Goal: Information Seeking & Learning: Find specific fact

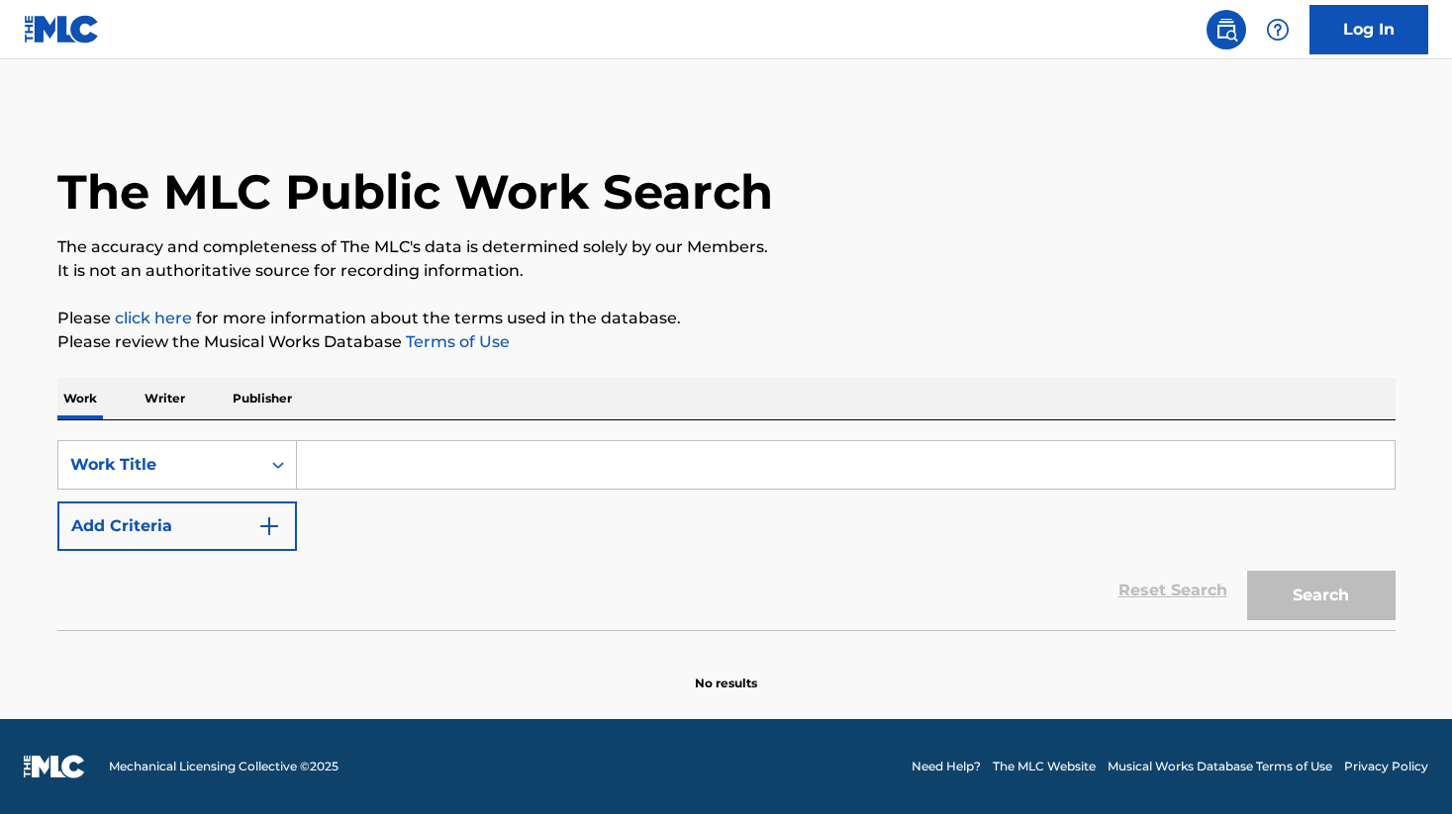
click at [520, 466] on input "Search Form" at bounding box center [845, 464] width 1097 height 47
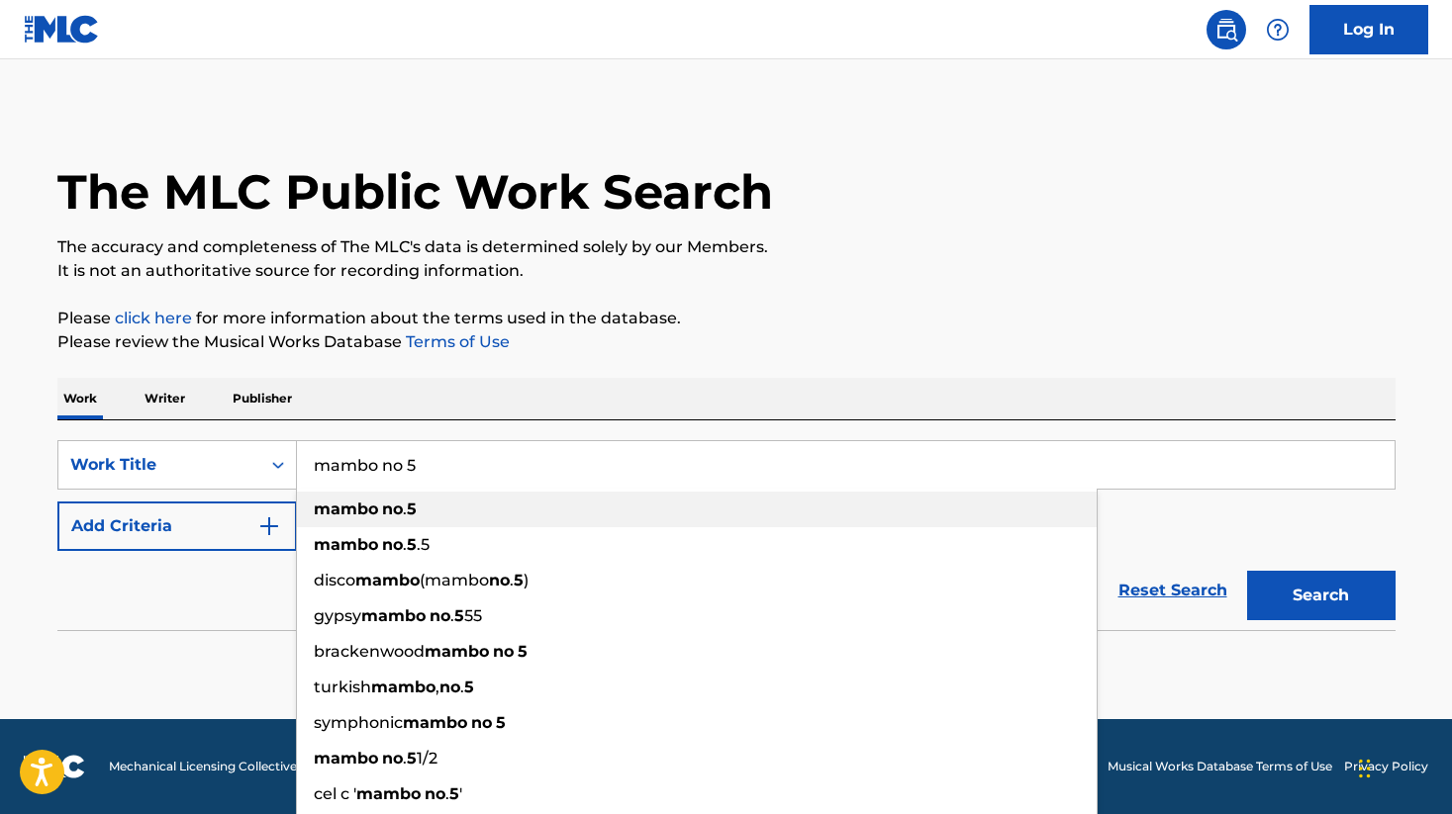
click at [569, 497] on div "mambo no . 5" at bounding box center [697, 510] width 800 height 36
type input "mambo no. 5"
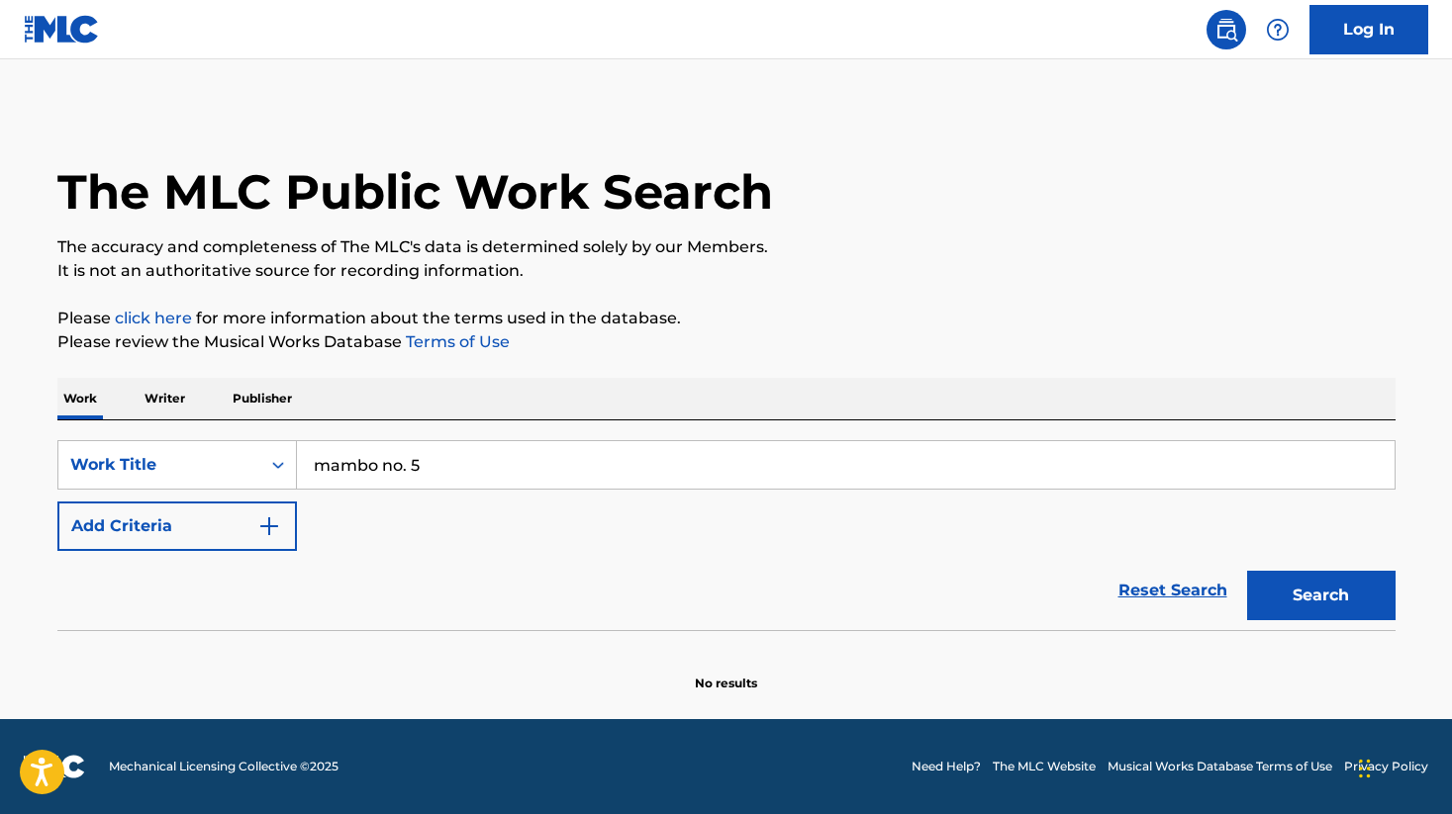
click at [1254, 597] on button "Search" at bounding box center [1321, 595] width 148 height 49
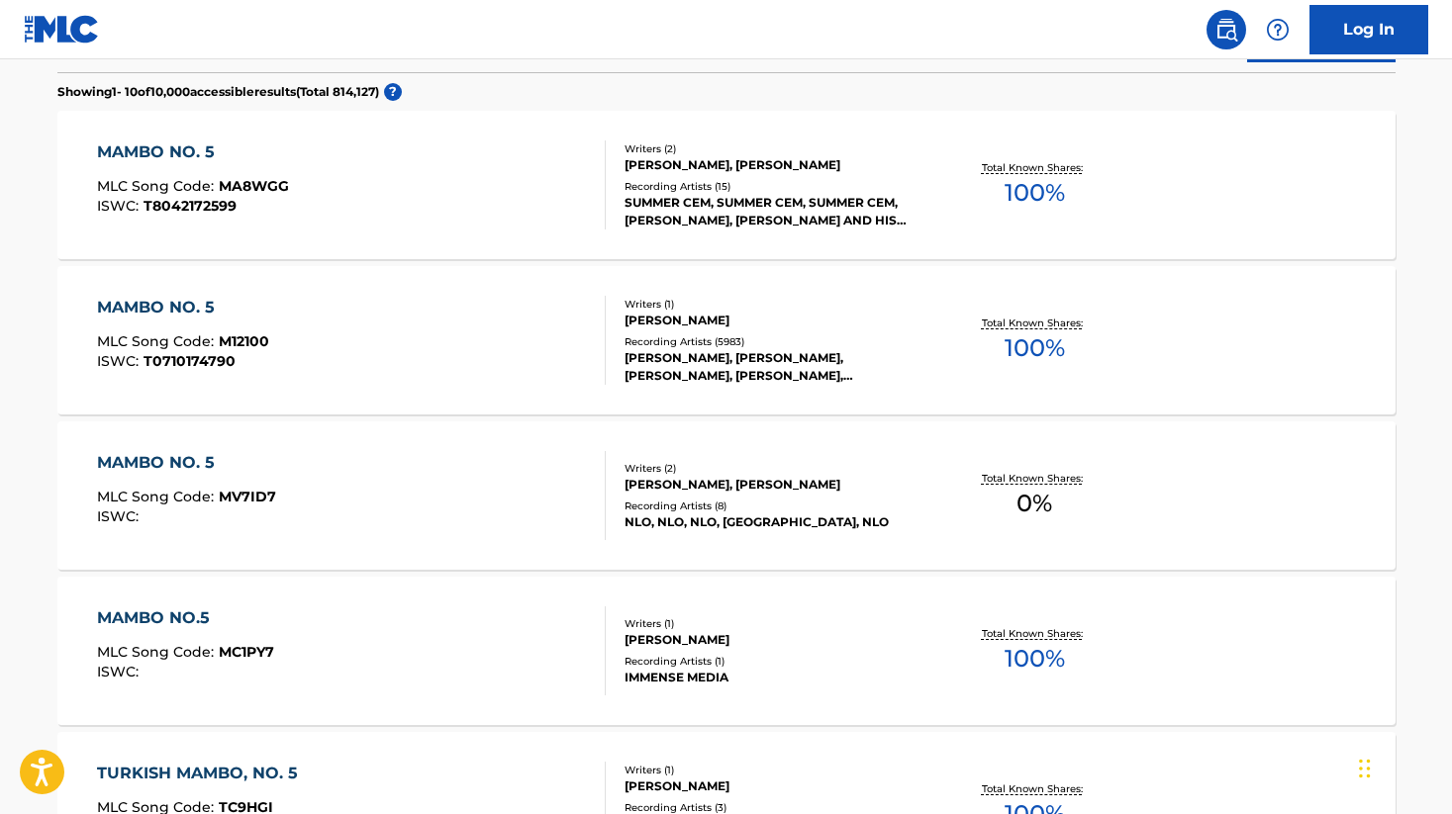
scroll to position [570, 0]
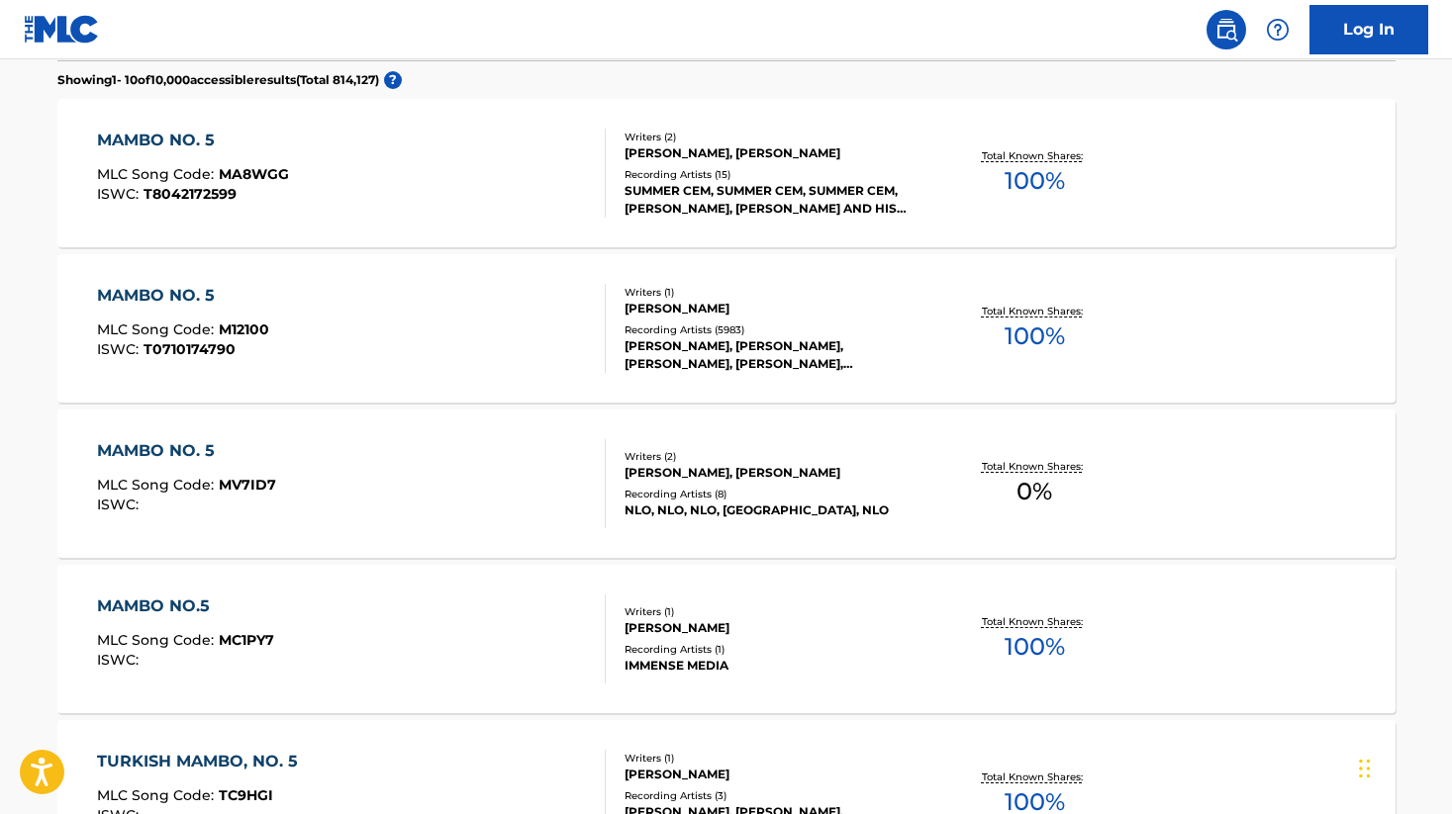
click at [195, 297] on div "MAMBO NO. 5" at bounding box center [183, 296] width 172 height 24
